Goal: Task Accomplishment & Management: Manage account settings

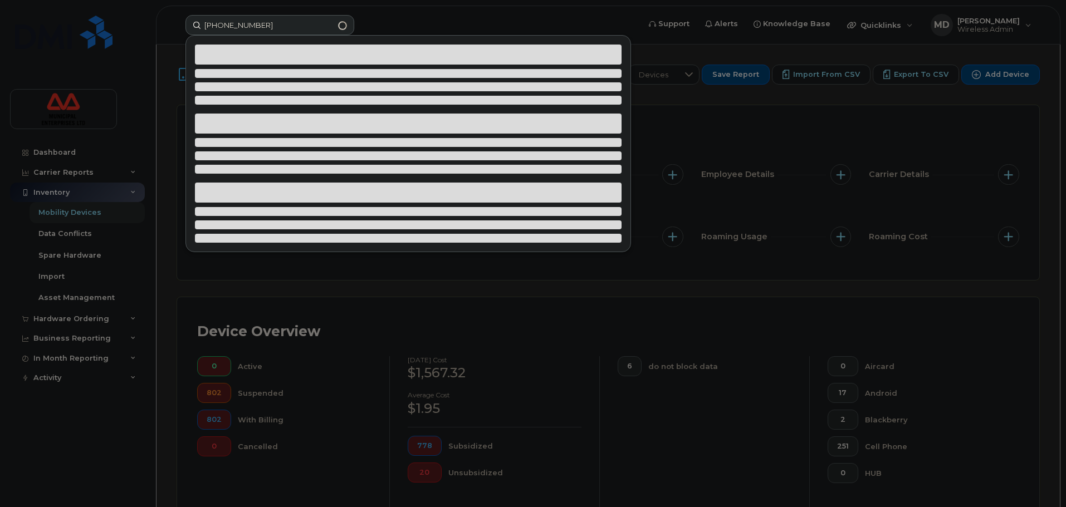
scroll to position [321, 0]
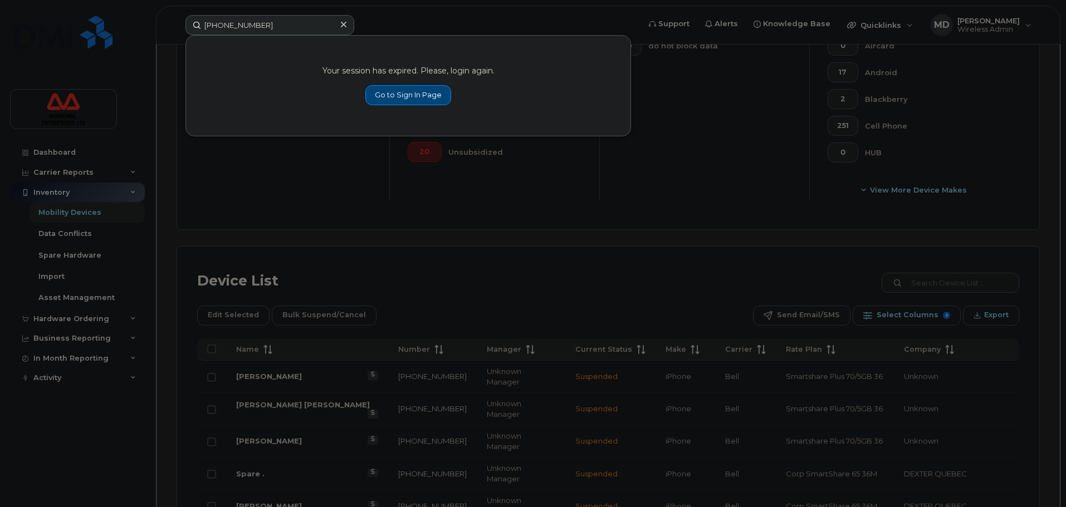
type input "[PHONE_NUMBER]"
click at [397, 87] on link "Go to Sign In Page" at bounding box center [408, 95] width 86 height 20
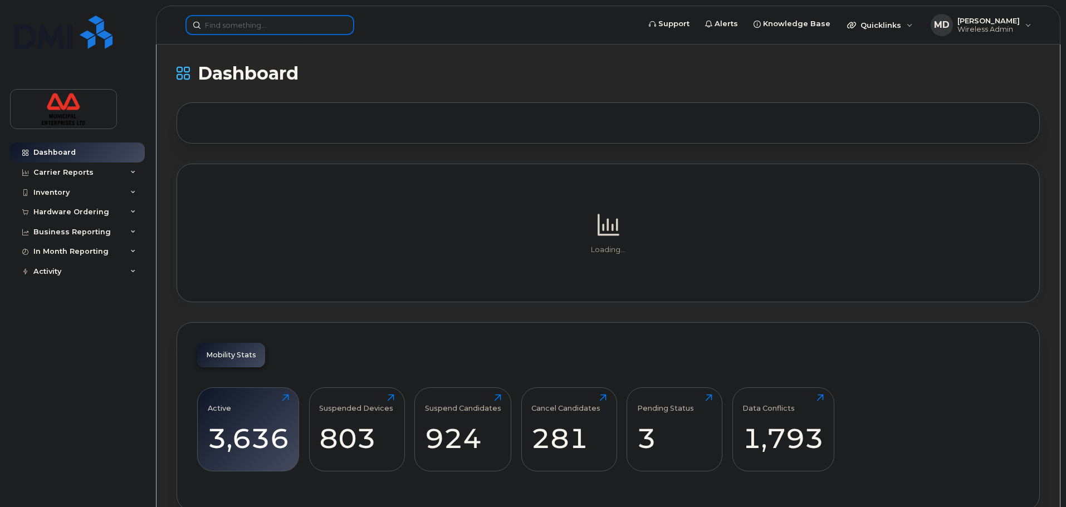
click at [258, 23] on input at bounding box center [269, 25] width 169 height 20
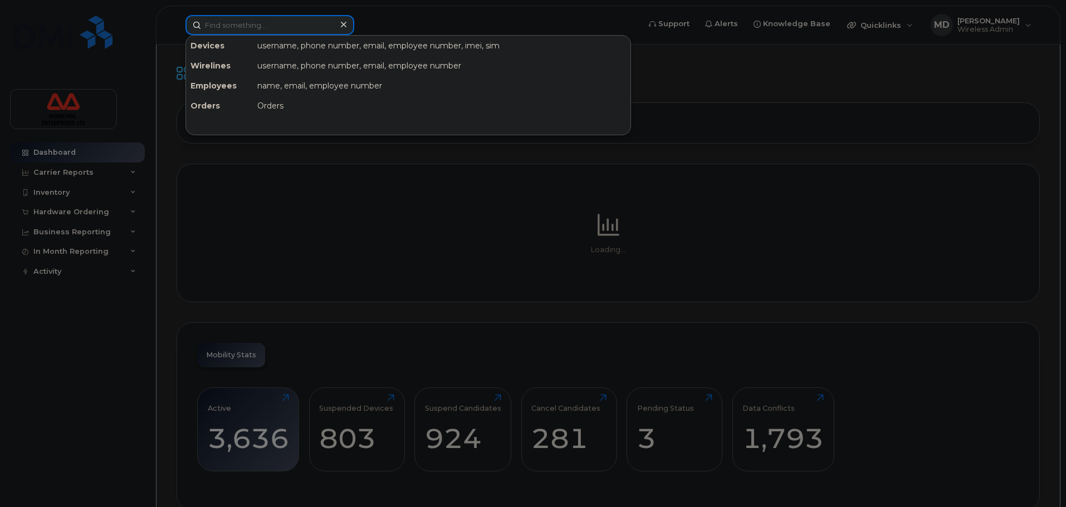
paste input "[PHONE_NUMBER]"
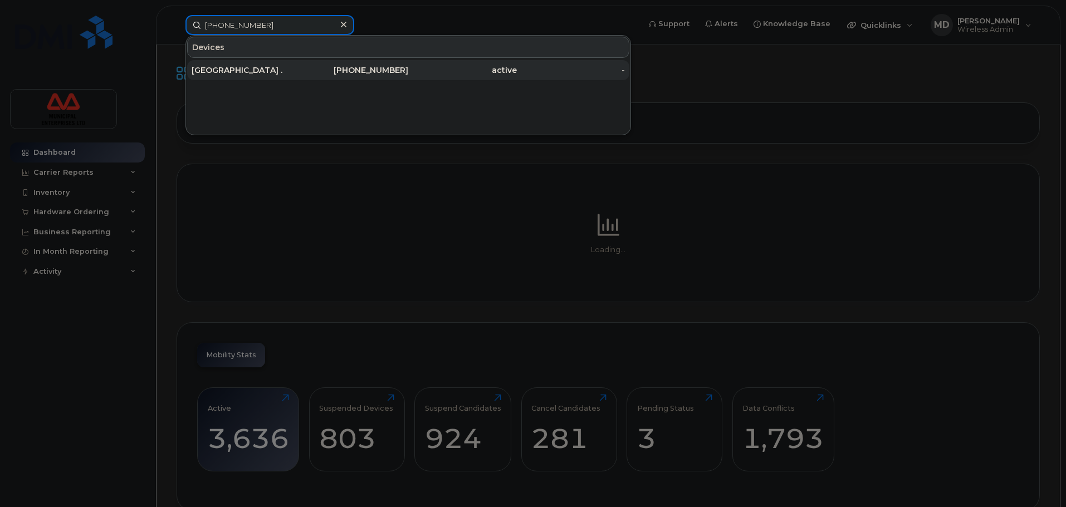
type input "[PHONE_NUMBER]"
click at [259, 66] on div "Oostigny ." at bounding box center [246, 70] width 109 height 11
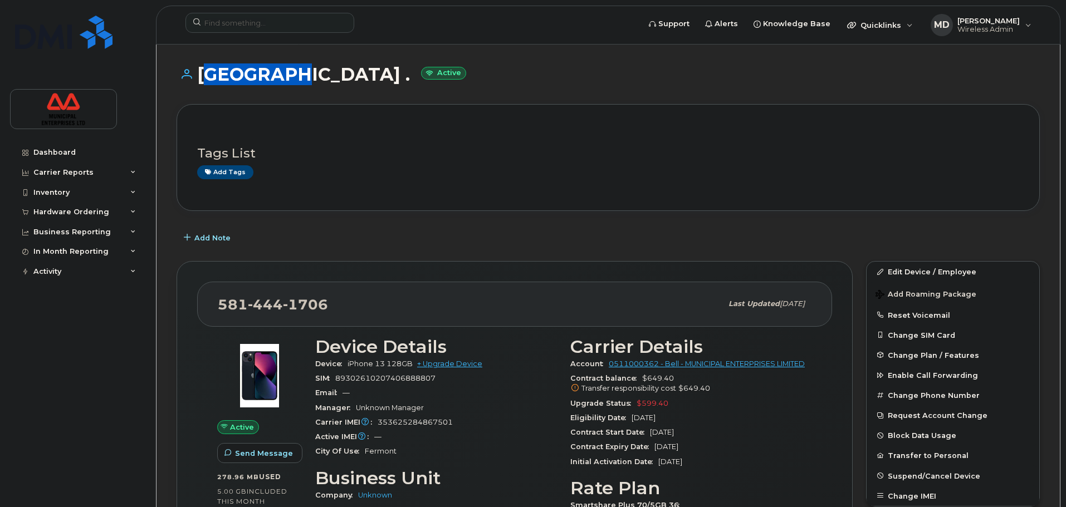
drag, startPoint x: 280, startPoint y: 75, endPoint x: 204, endPoint y: 82, distance: 75.6
click at [204, 82] on h1 "Oostigny . Active" at bounding box center [607, 74] width 863 height 19
copy h1 "Oostigny"
drag, startPoint x: 386, startPoint y: 424, endPoint x: 415, endPoint y: 426, distance: 29.0
click at [415, 426] on div "Carrier IMEI Carrier IMEI is reported during the last billing cycle or change o…" at bounding box center [436, 422] width 242 height 14
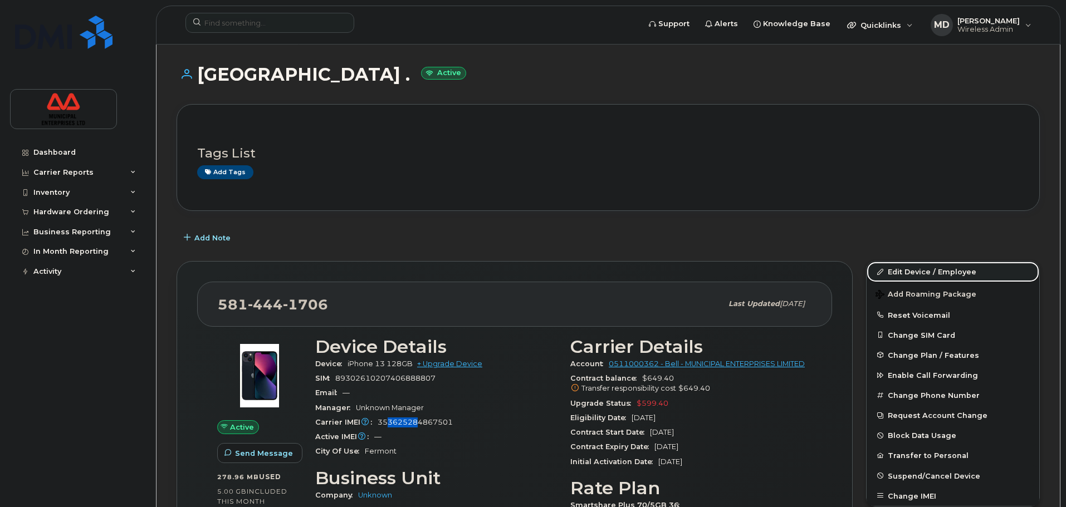
click at [937, 272] on link "Edit Device / Employee" at bounding box center [952, 272] width 173 height 20
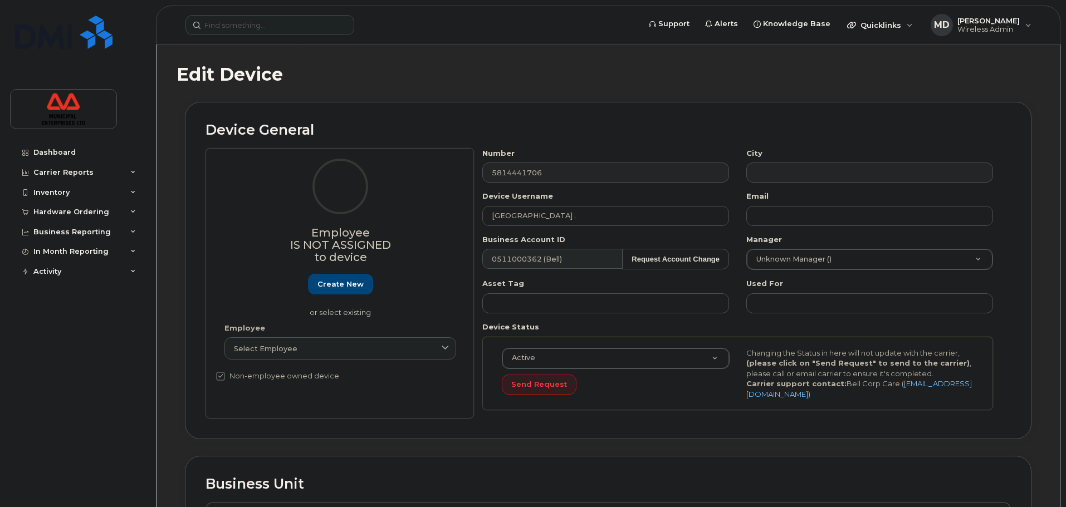
select select "3844586"
drag, startPoint x: 562, startPoint y: 221, endPoint x: 439, endPoint y: 223, distance: 122.5
click at [439, 223] on div "Employee Is not assigned to device Create new or select existing Employee Selec…" at bounding box center [607, 283] width 805 height 271
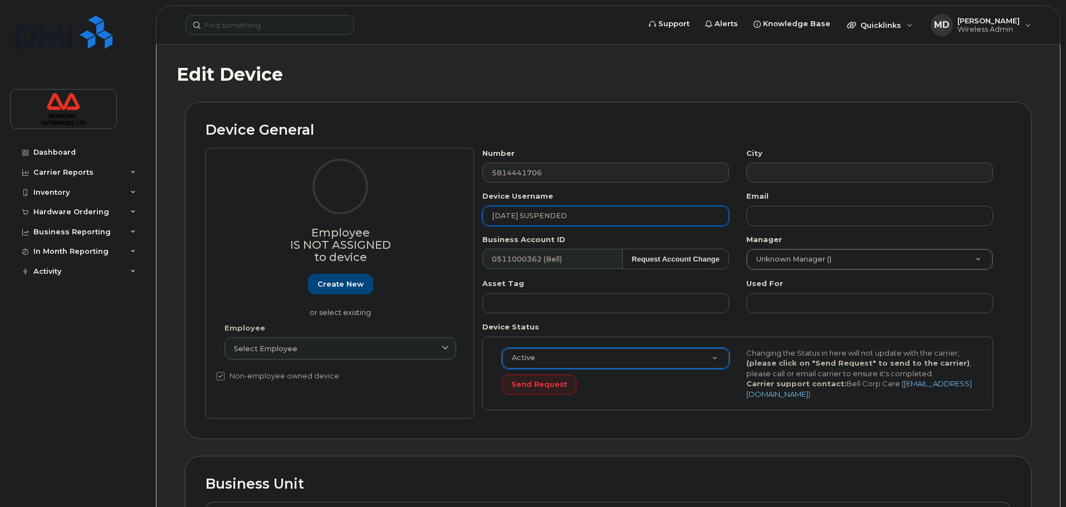
type input "SEPTEMBER 17 2025 SUSPENDED"
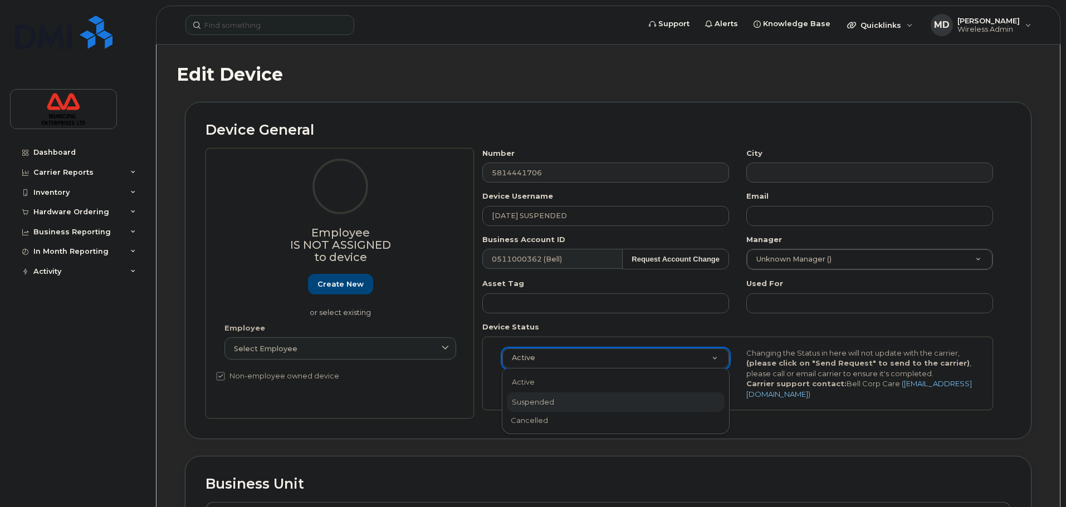
select select "suspended"
click at [608, 398] on div "Suspended Active Suspended Cancelled Send Request Changing the Status in here w…" at bounding box center [737, 374] width 488 height 52
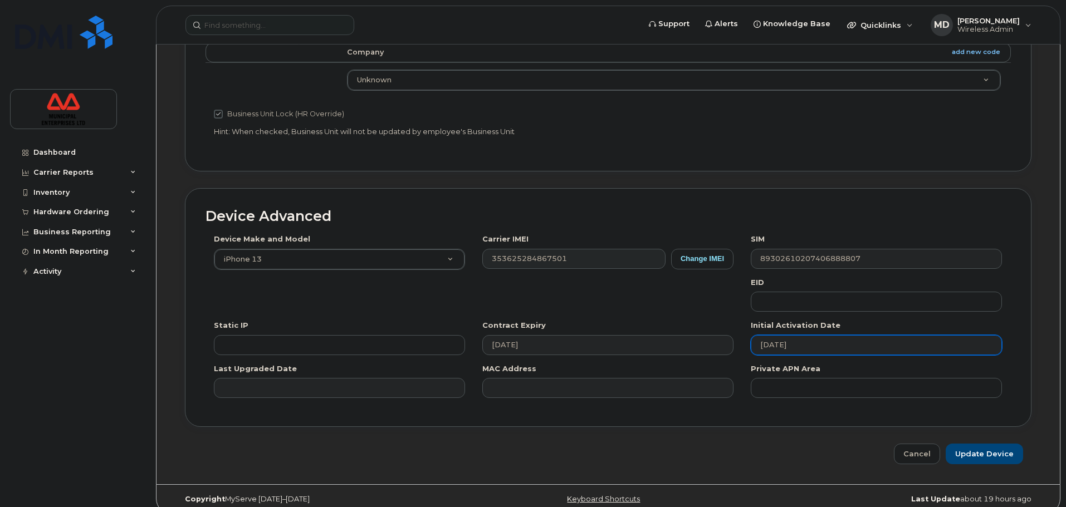
scroll to position [473, 0]
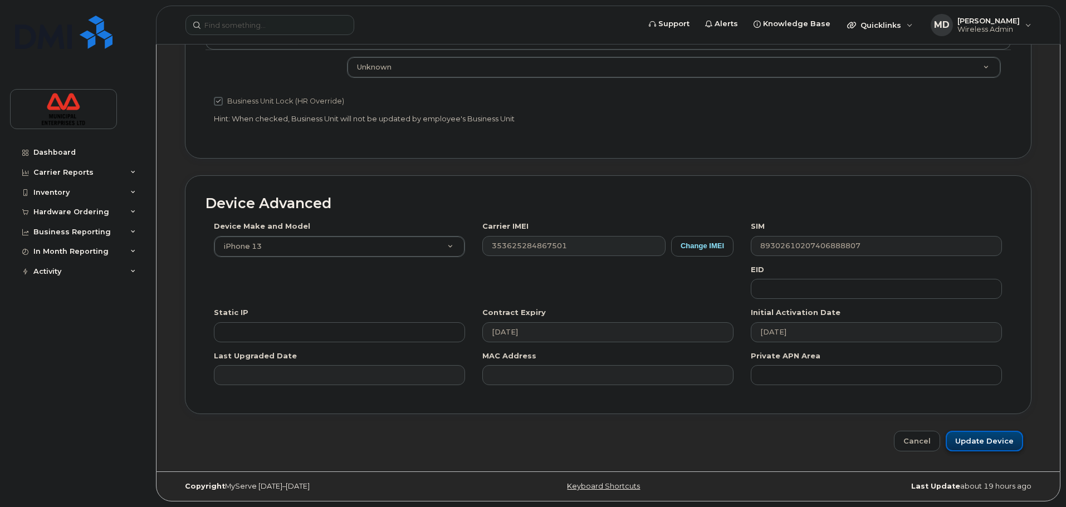
click at [1004, 444] on input "Update Device" at bounding box center [983, 441] width 77 height 21
type input "Saving..."
